Goal: Task Accomplishment & Management: Complete application form

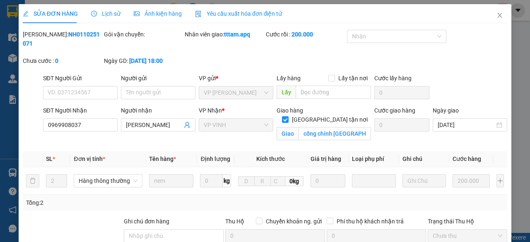
type input "0969908037"
type input "[PERSON_NAME]"
checkbox input "true"
type input "cổng chính [GEOGRAPHIC_DATA]"
type input "0"
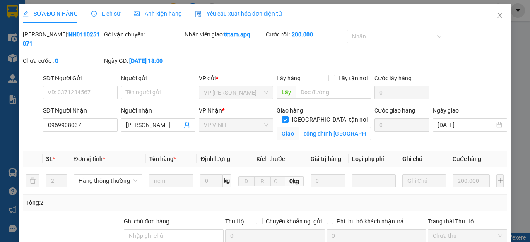
type input "200.000"
click at [497, 15] on icon "close" at bounding box center [500, 15] width 7 height 7
type input "0969908037"
type input "[PERSON_NAME]"
checkbox input "true"
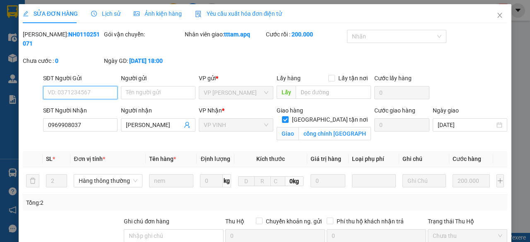
type input "cổng chính [GEOGRAPHIC_DATA]"
type input "0"
type input "200.000"
click at [498, 16] on icon "close" at bounding box center [500, 15] width 5 height 5
type input "0969908037"
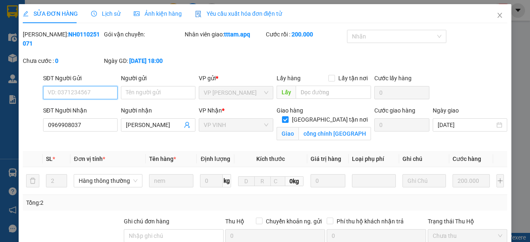
type input "[PERSON_NAME]"
checkbox input "true"
type input "cổng chính [GEOGRAPHIC_DATA]"
type input "0"
type input "200.000"
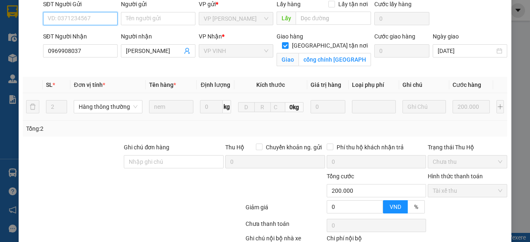
scroll to position [126, 0]
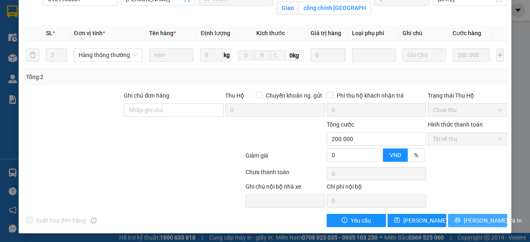
click at [481, 219] on span "[PERSON_NAME] và In" at bounding box center [493, 220] width 58 height 9
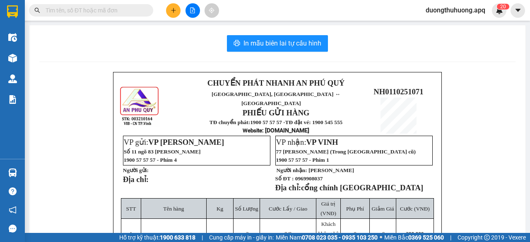
click at [123, 14] on input "text" at bounding box center [95, 10] width 98 height 9
paste input "0971370408"
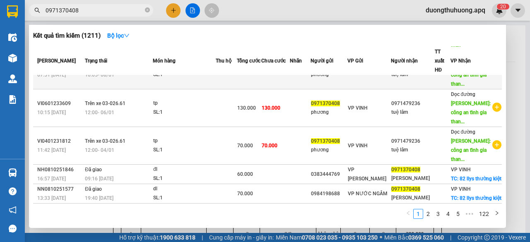
scroll to position [243, 0]
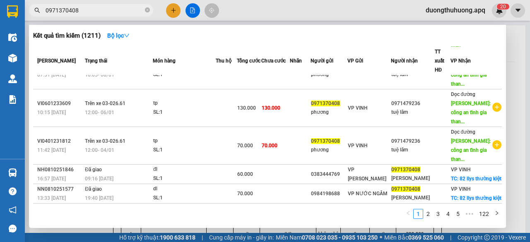
type input "0971370408"
click at [146, 10] on icon "close-circle" at bounding box center [147, 9] width 5 height 5
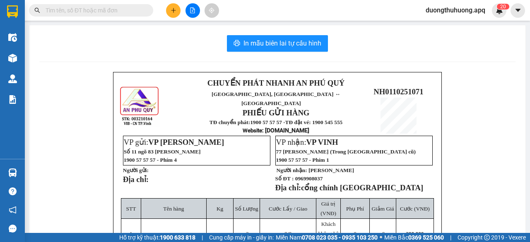
paste input "0389933139"
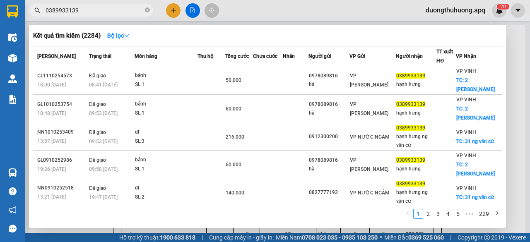
type input "0389933139"
click at [145, 9] on icon "close-circle" at bounding box center [147, 9] width 5 height 5
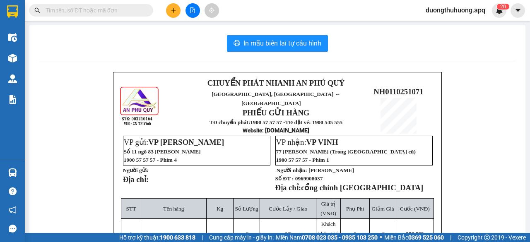
paste input "0969908037"
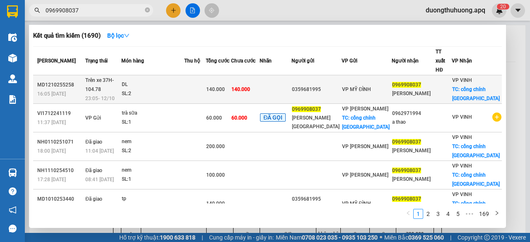
type input "0969908037"
click at [51, 81] on div "MD1210255258" at bounding box center [60, 85] width 46 height 9
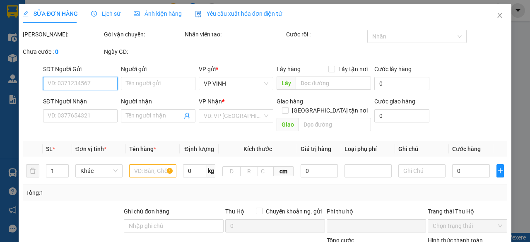
type input "0359681995"
type input "0969908037"
type input "[PERSON_NAME]"
checkbox input "true"
type input "cổng chính [GEOGRAPHIC_DATA]"
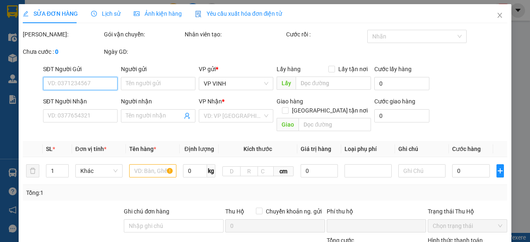
type input "0"
type input "140.000"
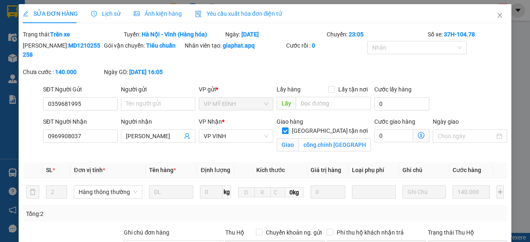
drag, startPoint x: 46, startPoint y: 44, endPoint x: 75, endPoint y: 47, distance: 28.8
click at [92, 51] on div "Mã ĐH: MD1210255258" at bounding box center [62, 54] width 81 height 27
copy b "MD1210255258"
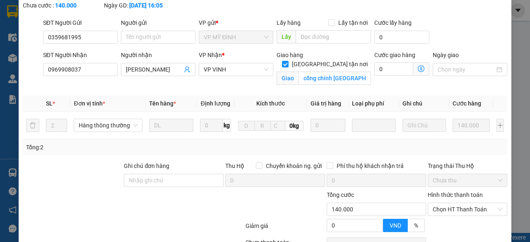
scroll to position [137, 0]
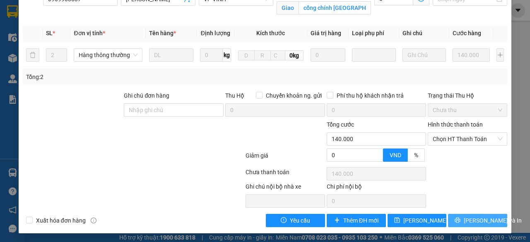
click at [473, 219] on span "[PERSON_NAME] và In" at bounding box center [493, 220] width 58 height 9
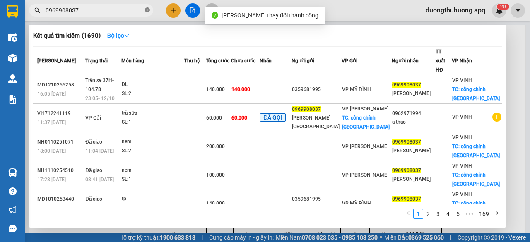
click at [148, 10] on icon "close-circle" at bounding box center [147, 9] width 5 height 5
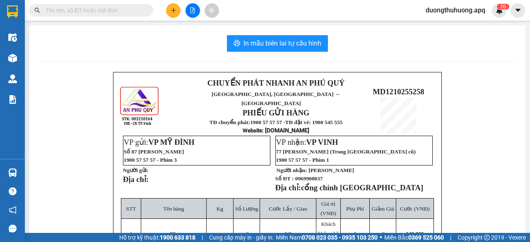
click at [99, 8] on input "text" at bounding box center [95, 10] width 98 height 9
paste input "0917782228"
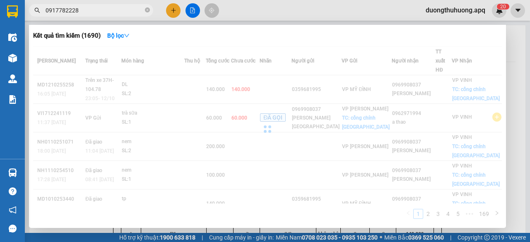
type input "0917782228"
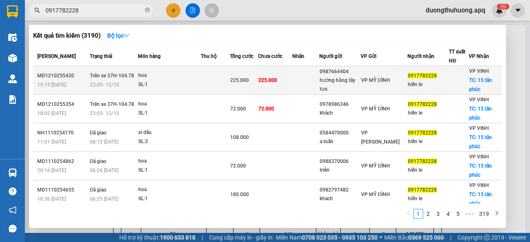
click at [53, 75] on div "MD1210255420" at bounding box center [62, 76] width 50 height 9
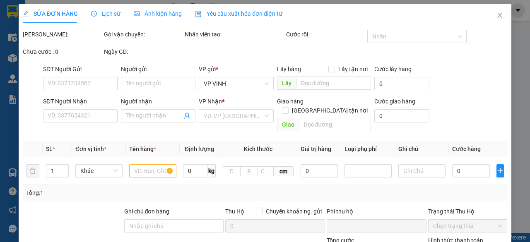
type input "0987664404"
type input "hướng hằng tây tựu"
type input "0917782228"
type input "hiền le"
checkbox input "true"
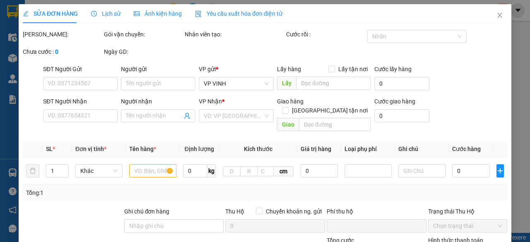
type input "15 tân phúc"
type input "0"
type input "225.000"
type input "10"
type input "225.000"
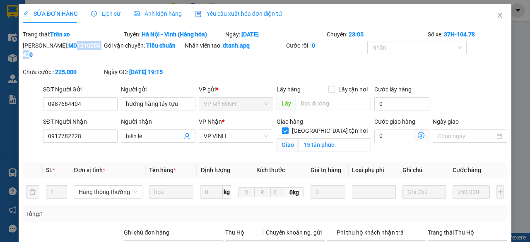
drag, startPoint x: 46, startPoint y: 46, endPoint x: 74, endPoint y: 46, distance: 27.8
click at [79, 46] on b "MD1210255420" at bounding box center [61, 50] width 77 height 16
drag, startPoint x: 44, startPoint y: 46, endPoint x: 88, endPoint y: 45, distance: 44.4
click at [88, 45] on div "Mã ĐH: MD1210255420" at bounding box center [63, 50] width 80 height 18
copy b "MD1210255420"
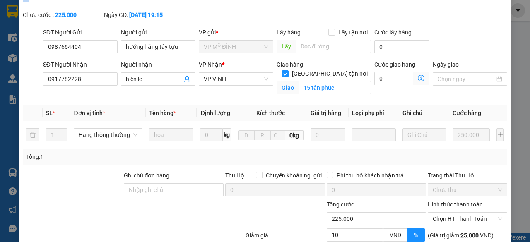
scroll to position [137, 0]
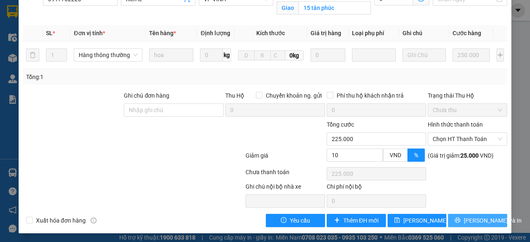
click at [482, 218] on span "[PERSON_NAME] và In" at bounding box center [493, 220] width 58 height 9
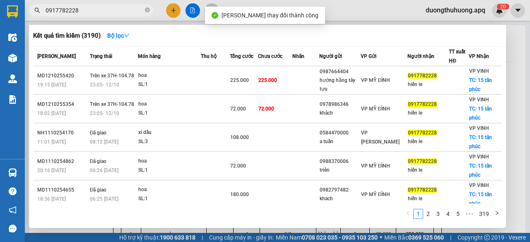
click at [110, 8] on input "0917782228" at bounding box center [95, 10] width 98 height 9
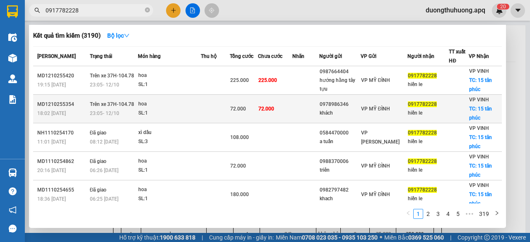
click at [50, 106] on div "MD1210255354" at bounding box center [62, 104] width 50 height 9
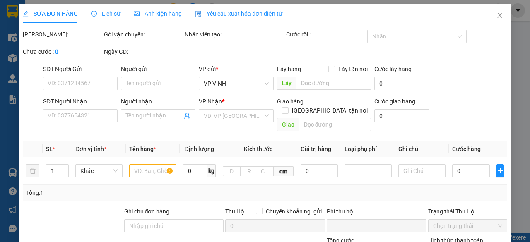
type input "0978986346"
type input "khách"
type input "0917782228"
type input "hiền le"
checkbox input "true"
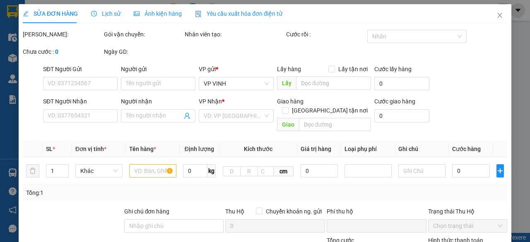
type input "15 tân phúc"
type input "0"
type input "72.000"
type input "10"
type input "72.000"
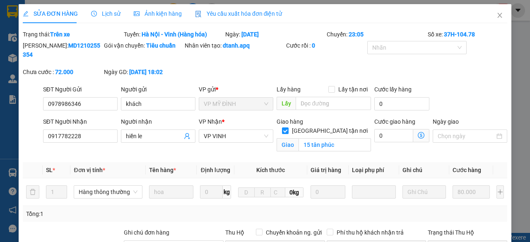
drag, startPoint x: 45, startPoint y: 47, endPoint x: 90, endPoint y: 44, distance: 44.4
click at [90, 44] on div "Mã ĐH: MD1210255354" at bounding box center [63, 50] width 80 height 18
copy b "MD1210255354"
drag, startPoint x: 496, startPoint y: 16, endPoint x: 409, endPoint y: 2, distance: 88.2
click at [497, 16] on icon "close" at bounding box center [500, 15] width 7 height 7
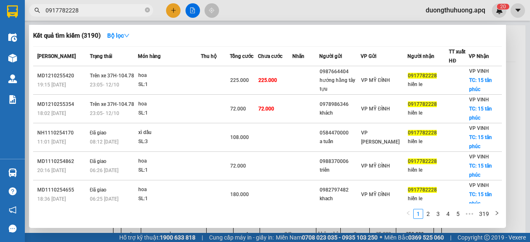
click at [107, 14] on input "0917782228" at bounding box center [95, 10] width 98 height 9
drag, startPoint x: 148, startPoint y: 10, endPoint x: 133, endPoint y: 10, distance: 15.3
click at [148, 10] on icon "close-circle" at bounding box center [147, 9] width 5 height 5
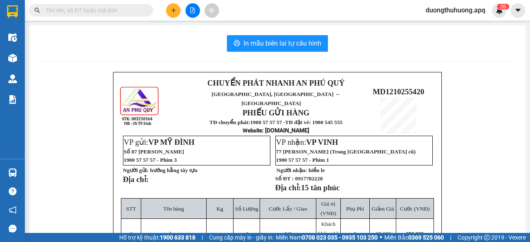
paste input "0942271988"
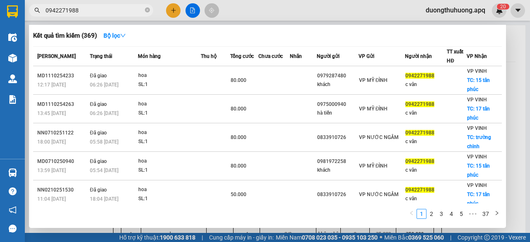
type input "0942271988"
click at [146, 9] on icon "close-circle" at bounding box center [147, 9] width 5 height 5
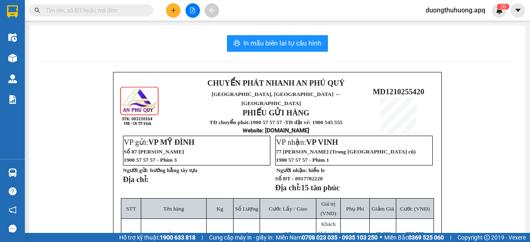
paste input "0986666878"
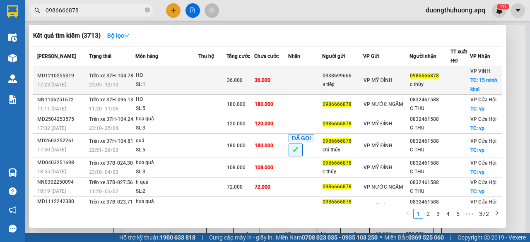
type input "0986666878"
click at [60, 75] on div "MD1210255319" at bounding box center [61, 76] width 49 height 9
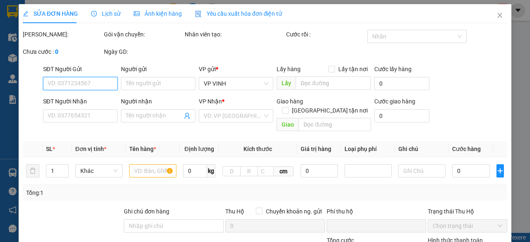
type input "0938699666"
type input "a tiếp"
type input "0986666878"
type input "c thủy"
checkbox input "true"
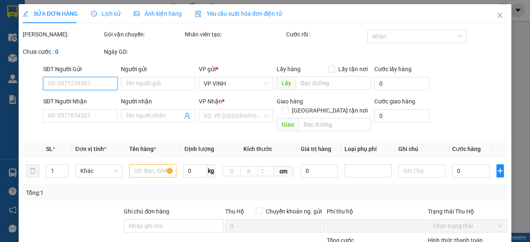
type input "15 minh khai"
type input "0"
type input "36.000"
type input "10"
type input "36.000"
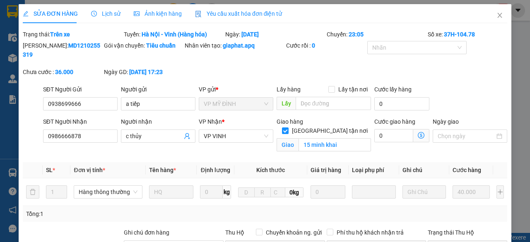
drag, startPoint x: 44, startPoint y: 45, endPoint x: 89, endPoint y: 47, distance: 45.2
click at [89, 47] on div "Mã ĐH: MD1210255319" at bounding box center [63, 50] width 80 height 18
copy b "MD1210255319"
click at [497, 15] on icon "close" at bounding box center [500, 15] width 7 height 7
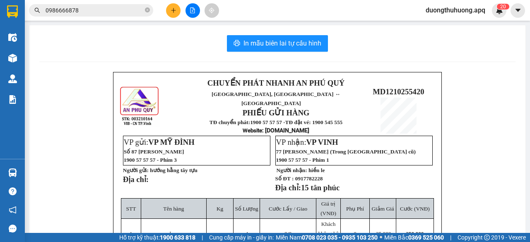
click at [105, 12] on input "0986666878" at bounding box center [95, 10] width 98 height 9
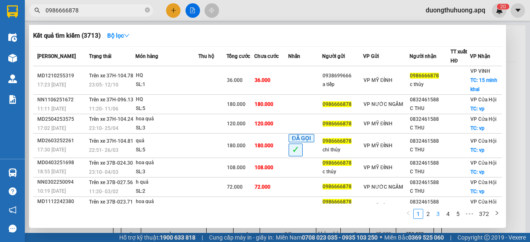
click at [440, 214] on link "3" at bounding box center [438, 214] width 9 height 9
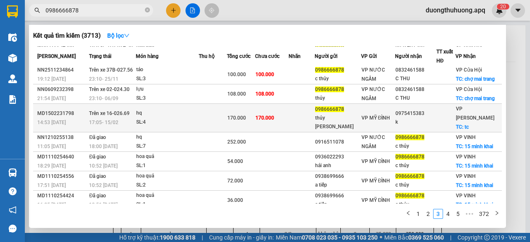
scroll to position [41, 0]
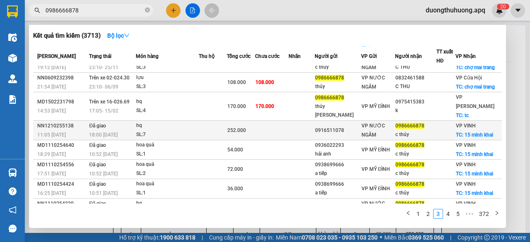
click at [50, 131] on div "NN1210255138" at bounding box center [61, 126] width 49 height 9
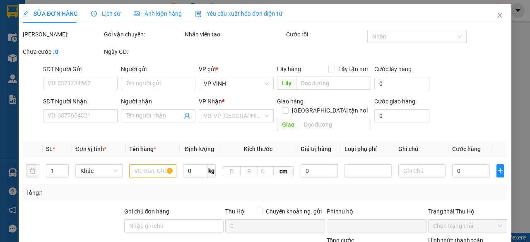
type input "0916511078"
type input "0986666878"
type input "c thủy"
checkbox input "true"
type input "15 minh khai"
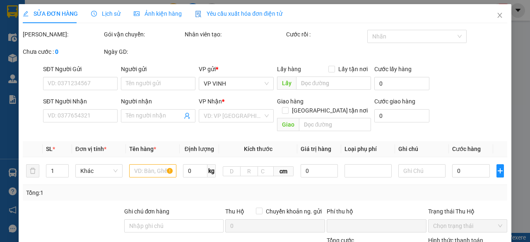
type input "0"
type input "252.000"
type input "10"
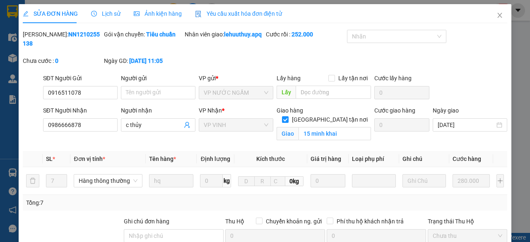
drag, startPoint x: 42, startPoint y: 34, endPoint x: 90, endPoint y: 30, distance: 48.2
click at [90, 30] on div "Mã ĐH: NN1210255138" at bounding box center [63, 39] width 80 height 18
copy b "NN1210255138"
click at [498, 17] on icon "close" at bounding box center [500, 15] width 5 height 5
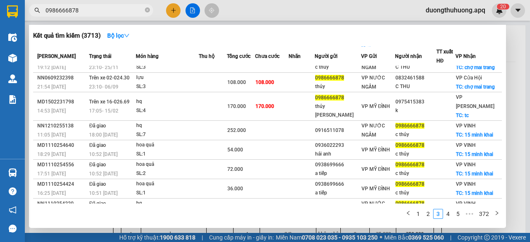
click at [114, 8] on input "0986666878" at bounding box center [95, 10] width 98 height 9
drag, startPoint x: 149, startPoint y: 11, endPoint x: 129, endPoint y: 7, distance: 20.0
click at [148, 11] on icon "close-circle" at bounding box center [147, 9] width 5 height 5
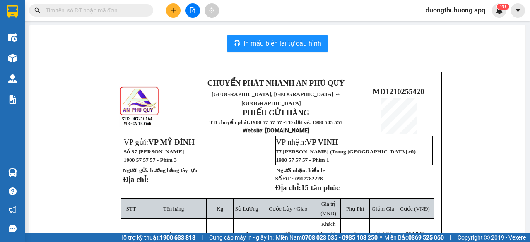
paste input "0971768119"
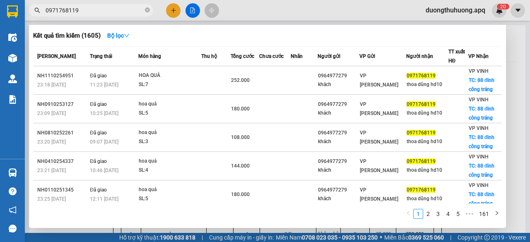
type input "0971768119"
click at [145, 10] on icon "close-circle" at bounding box center [147, 9] width 5 height 5
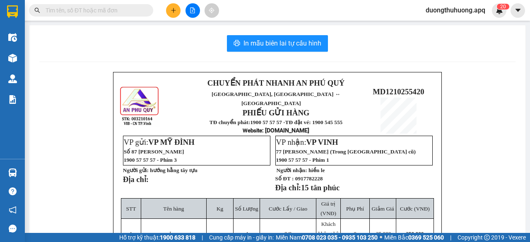
paste input "0913816866"
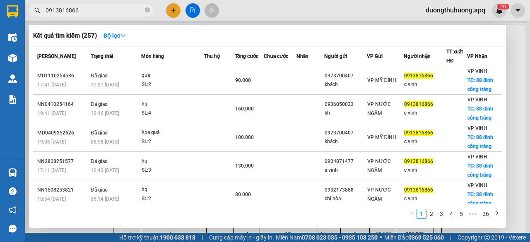
type input "0913816866"
click at [148, 11] on icon "close-circle" at bounding box center [147, 9] width 5 height 5
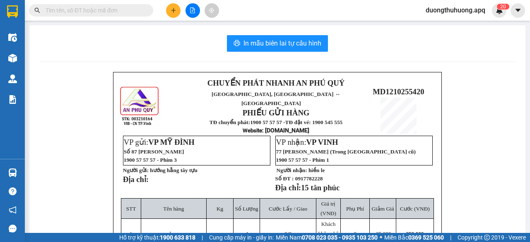
paste input "0914560807"
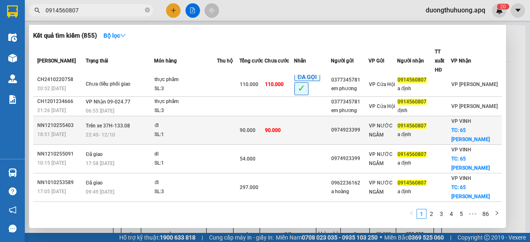
scroll to position [41, 0]
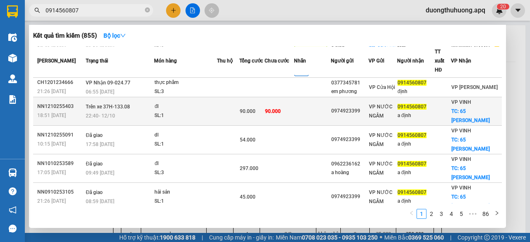
type input "0914560807"
click at [63, 102] on div "NN1210255403" at bounding box center [60, 106] width 46 height 9
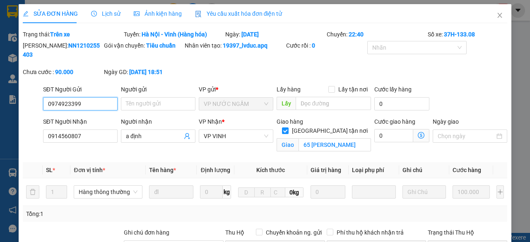
type input "0974923399"
type input "0914560807"
type input "a định"
checkbox input "true"
type input "65 lê nin"
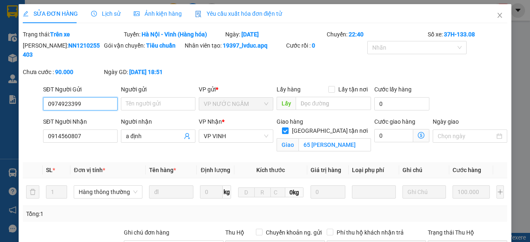
type input "0"
type input "90.000"
type input "10"
type input "90.000"
drag, startPoint x: 44, startPoint y: 45, endPoint x: 87, endPoint y: 45, distance: 43.5
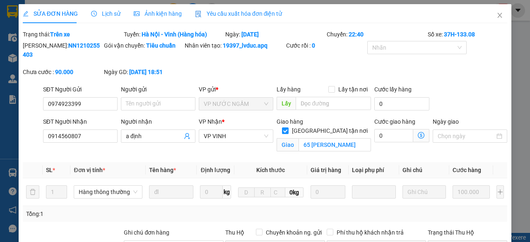
click at [87, 45] on div "Mã ĐH: NN1210255403" at bounding box center [63, 50] width 80 height 18
copy b "NN1210255403"
click at [497, 18] on icon "close" at bounding box center [500, 15] width 7 height 7
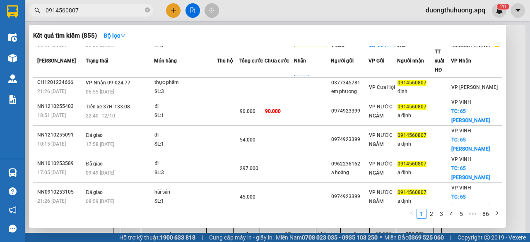
click at [115, 10] on input "0914560807" at bounding box center [95, 10] width 98 height 9
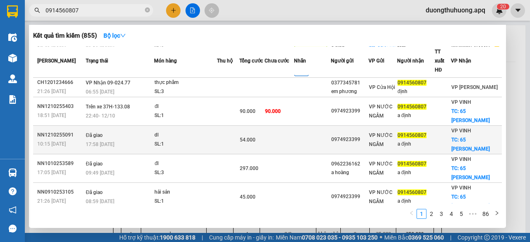
click at [48, 131] on div "NN1210255091" at bounding box center [60, 135] width 46 height 9
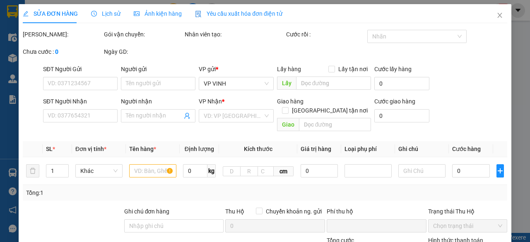
type input "0974923399"
type input "0914560807"
type input "a định"
checkbox input "true"
type input "65 lê nin"
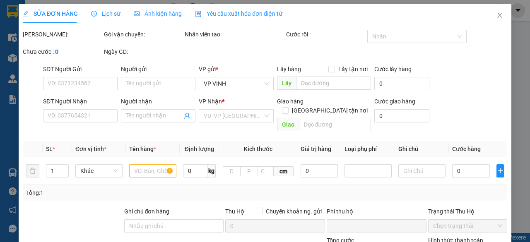
type input "0"
type input "54.000"
type input "10"
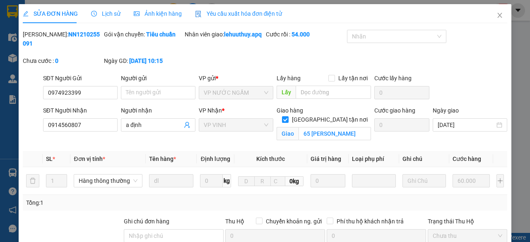
drag, startPoint x: 44, startPoint y: 33, endPoint x: 87, endPoint y: 33, distance: 43.1
click at [87, 33] on div "Mã ĐH: NN1210255091" at bounding box center [63, 39] width 80 height 18
copy b "NN1210255091"
click at [498, 17] on icon "close" at bounding box center [500, 15] width 5 height 5
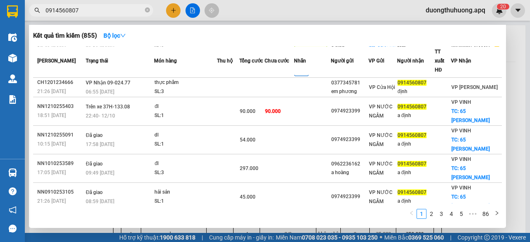
click at [111, 10] on input "0914560807" at bounding box center [95, 10] width 98 height 9
drag, startPoint x: 147, startPoint y: 10, endPoint x: 136, endPoint y: 10, distance: 11.2
click at [147, 10] on icon "close-circle" at bounding box center [147, 9] width 5 height 5
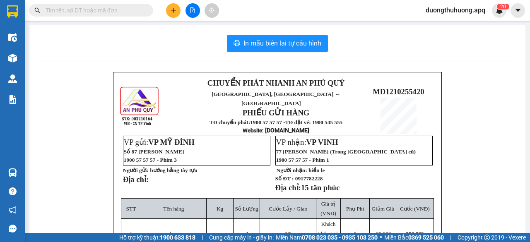
paste input "0979604207"
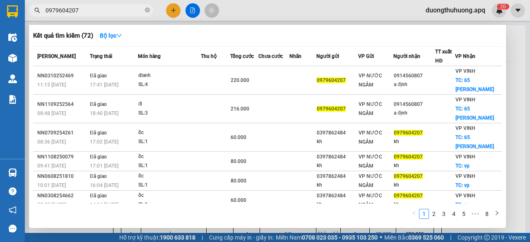
type input "0979604207"
click at [146, 9] on icon "close-circle" at bounding box center [147, 9] width 5 height 5
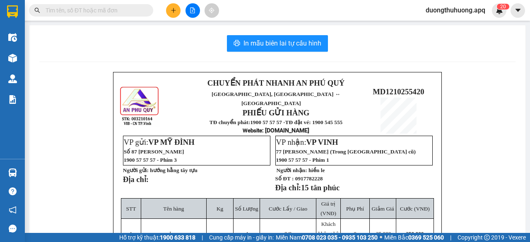
paste input "0973417352"
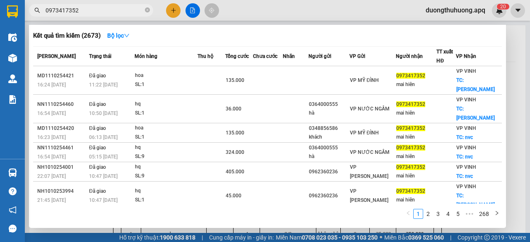
type input "0973417352"
drag, startPoint x: 147, startPoint y: 10, endPoint x: 120, endPoint y: 11, distance: 27.0
click at [147, 10] on icon "close-circle" at bounding box center [147, 9] width 5 height 5
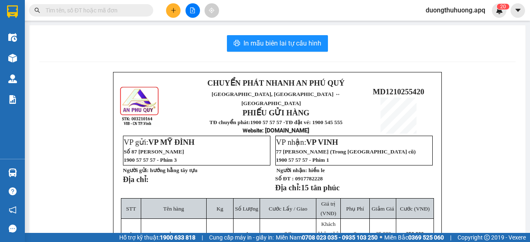
paste input "0983548956"
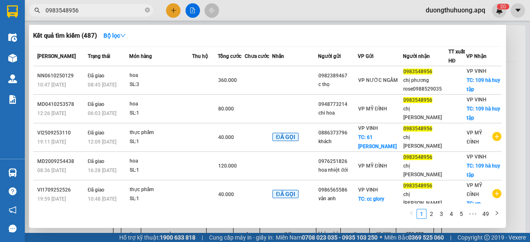
type input "0983548956"
drag, startPoint x: 148, startPoint y: 12, endPoint x: 136, endPoint y: 11, distance: 12.5
click at [147, 12] on icon "close-circle" at bounding box center [147, 9] width 5 height 5
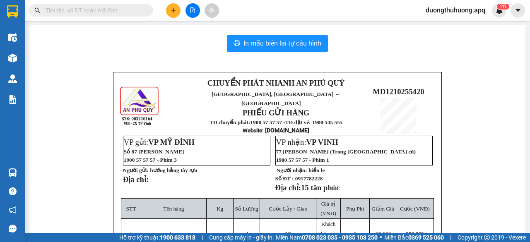
paste input "0988529035"
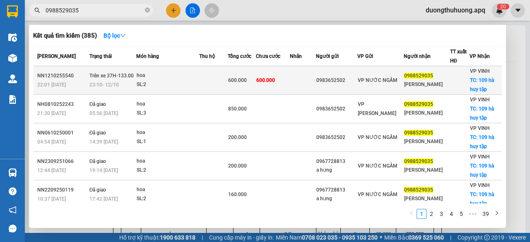
type input "0988529035"
click at [57, 76] on div "NN1210255540" at bounding box center [62, 76] width 50 height 9
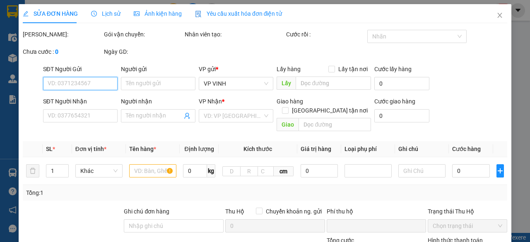
type input "0983652502"
type input "0988529035"
type input "chi phương"
checkbox input "true"
type input "109 hà huy tập"
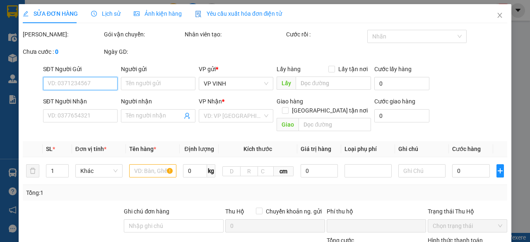
type input "0"
type input "600.000"
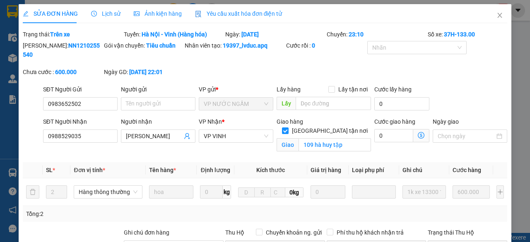
drag, startPoint x: 44, startPoint y: 45, endPoint x: 89, endPoint y: 45, distance: 44.3
click at [89, 45] on div "Mã ĐH: NN1210255540" at bounding box center [63, 50] width 80 height 18
copy b "NN1210255540"
click at [497, 15] on icon "close" at bounding box center [500, 15] width 7 height 7
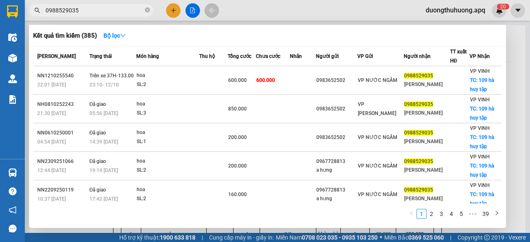
drag, startPoint x: 148, startPoint y: 8, endPoint x: 110, endPoint y: 15, distance: 37.9
click at [146, 9] on icon "close-circle" at bounding box center [147, 9] width 5 height 5
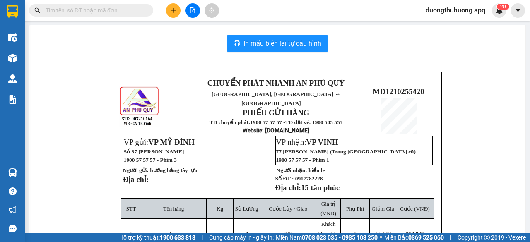
paste input "0983695936"
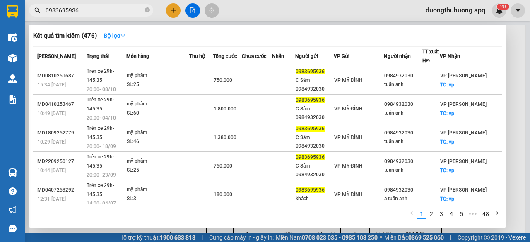
type input "0983695936"
drag, startPoint x: 148, startPoint y: 10, endPoint x: 120, endPoint y: 6, distance: 28.4
click at [146, 10] on icon "close-circle" at bounding box center [147, 9] width 5 height 5
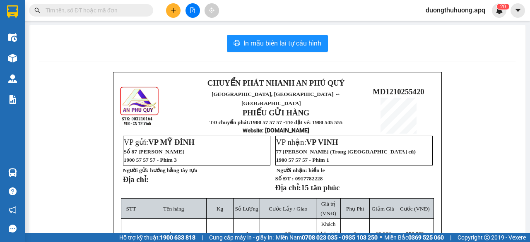
paste input "0389899999"
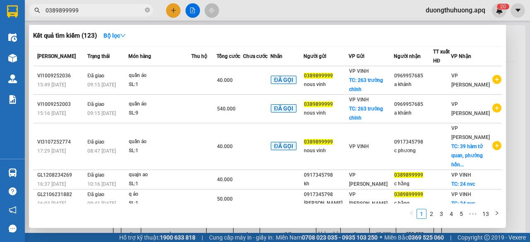
type input "0389899999"
drag, startPoint x: 148, startPoint y: 9, endPoint x: 138, endPoint y: 10, distance: 10.1
click at [147, 9] on icon "close-circle" at bounding box center [147, 9] width 5 height 5
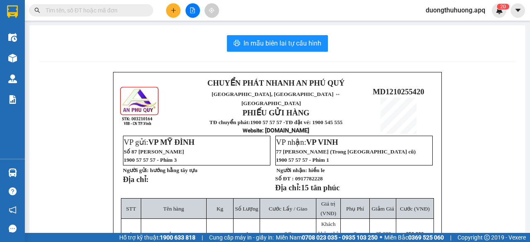
paste input "0913272621"
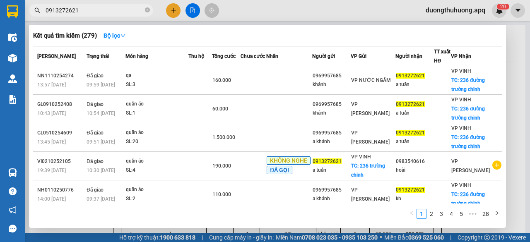
type input "0913272621"
drag, startPoint x: 148, startPoint y: 10, endPoint x: 132, endPoint y: 10, distance: 15.7
click at [145, 10] on icon "close-circle" at bounding box center [147, 9] width 5 height 5
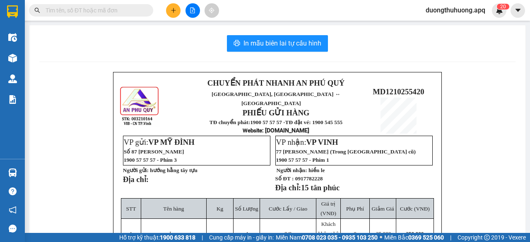
paste input "0366529948"
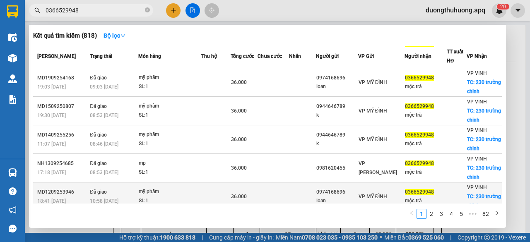
scroll to position [151, 0]
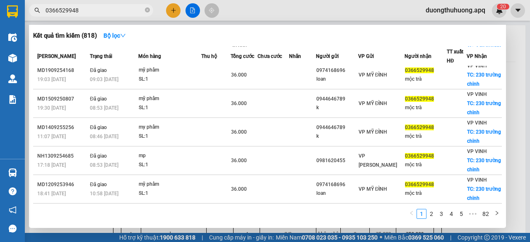
type input "0366529948"
click at [148, 10] on icon "close-circle" at bounding box center [147, 9] width 5 height 5
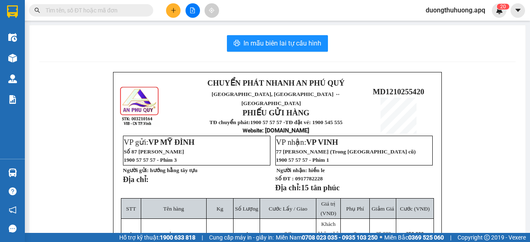
paste input "0832833444"
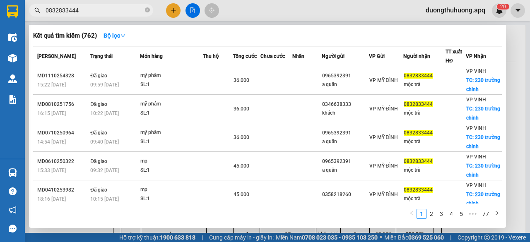
type input "0832833444"
drag, startPoint x: 149, startPoint y: 10, endPoint x: 139, endPoint y: 8, distance: 10.1
click at [148, 10] on icon "close-circle" at bounding box center [147, 9] width 5 height 5
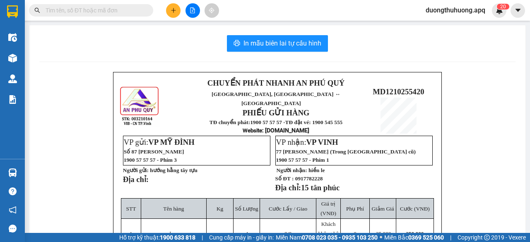
paste input "0359150687"
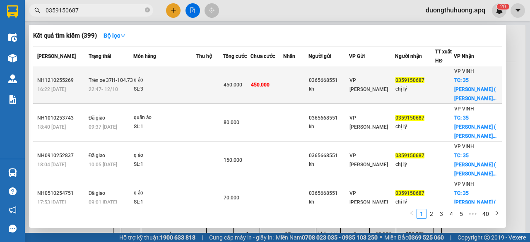
type input "0359150687"
click at [61, 80] on div "NH1210255269" at bounding box center [61, 80] width 49 height 9
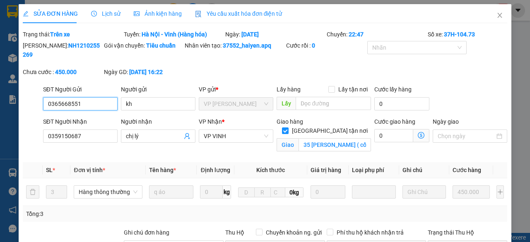
type input "0365668551"
type input "kh"
type input "0359150687"
type input "chị lý"
checkbox input "true"
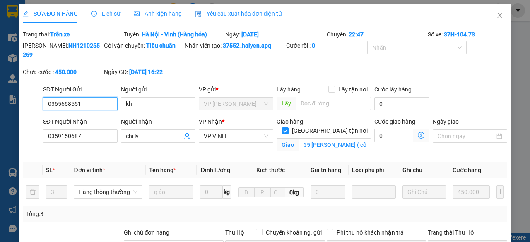
type input "35 nguyễn đức đạt ( cố định )"
type input "0"
type input "450.000"
drag, startPoint x: 44, startPoint y: 44, endPoint x: 97, endPoint y: 49, distance: 52.9
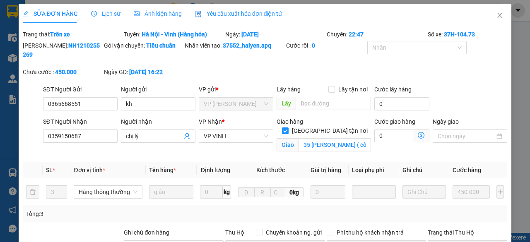
click at [97, 49] on div "Mã ĐH: NH1210255269" at bounding box center [63, 50] width 80 height 18
copy b "NH1210255269"
click at [497, 15] on icon "close" at bounding box center [500, 15] width 7 height 7
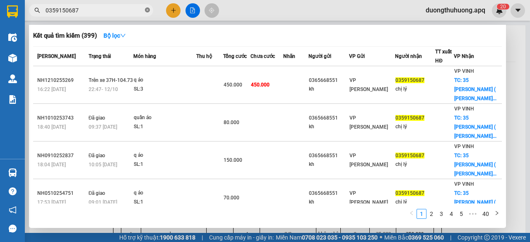
drag, startPoint x: 148, startPoint y: 10, endPoint x: 123, endPoint y: 10, distance: 24.9
click at [147, 10] on icon "close-circle" at bounding box center [147, 9] width 5 height 5
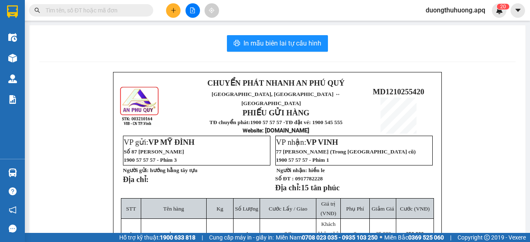
paste input "0971665999"
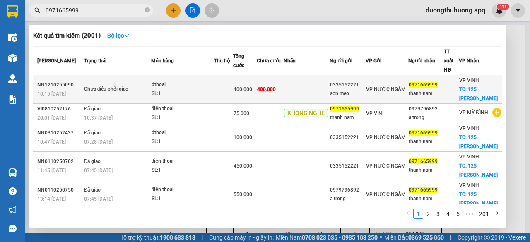
type input "0971665999"
click at [53, 85] on div "NN1210255090" at bounding box center [59, 85] width 44 height 9
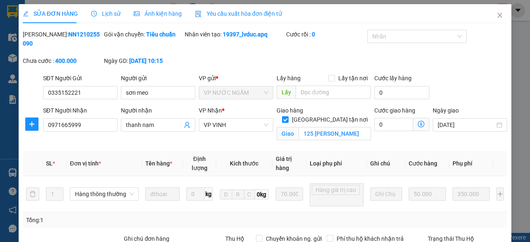
type input "0335152221"
type input "sơn meo"
type input "0971665999"
type input "thanh nam"
checkbox input "true"
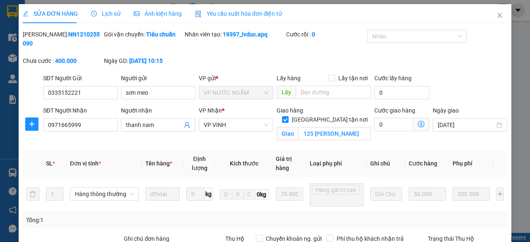
type input "125 nguyễn du"
type input "0"
type input "400.000"
drag, startPoint x: 46, startPoint y: 35, endPoint x: 93, endPoint y: 34, distance: 46.9
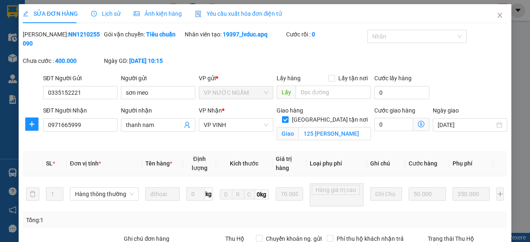
click at [93, 34] on div "Mã ĐH: NN1210255090" at bounding box center [63, 39] width 80 height 18
copy b "NN1210255090"
click at [497, 16] on icon "close" at bounding box center [500, 15] width 7 height 7
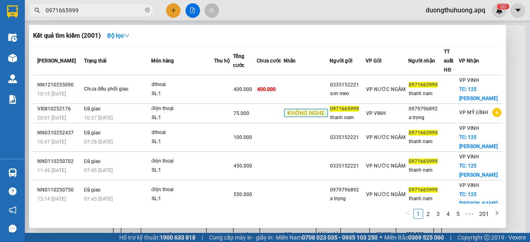
click at [124, 9] on input "0971665999" at bounding box center [95, 10] width 98 height 9
click at [146, 10] on icon "close-circle" at bounding box center [147, 9] width 5 height 5
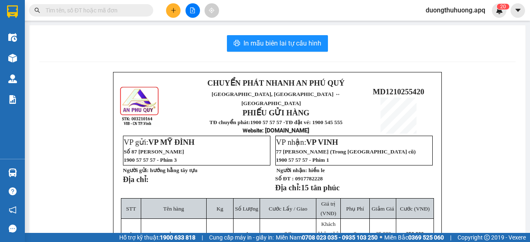
paste input "0984428888"
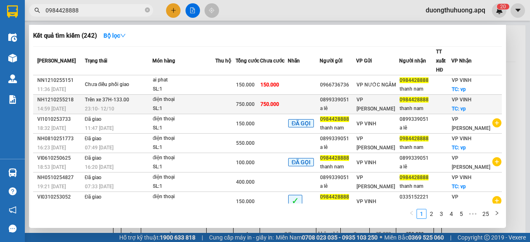
type input "0984428888"
click at [53, 96] on div "NH1210255218" at bounding box center [59, 100] width 45 height 9
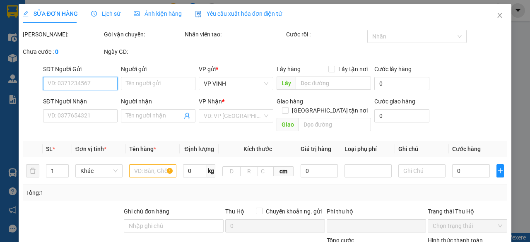
type input "0899339051"
type input "a lê"
type input "0984428888"
type input "thanh nam"
checkbox input "true"
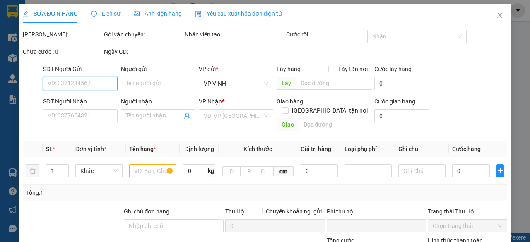
type input "vp"
type input "0"
type input "750.000"
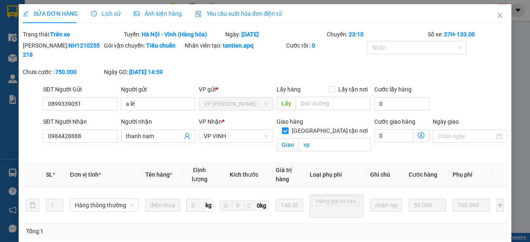
drag, startPoint x: 47, startPoint y: 46, endPoint x: 76, endPoint y: 44, distance: 29.5
click at [95, 45] on div "Mã ĐH: NH1210255218" at bounding box center [63, 50] width 80 height 18
click at [497, 17] on icon "close" at bounding box center [500, 15] width 7 height 7
